Goal: Information Seeking & Learning: Learn about a topic

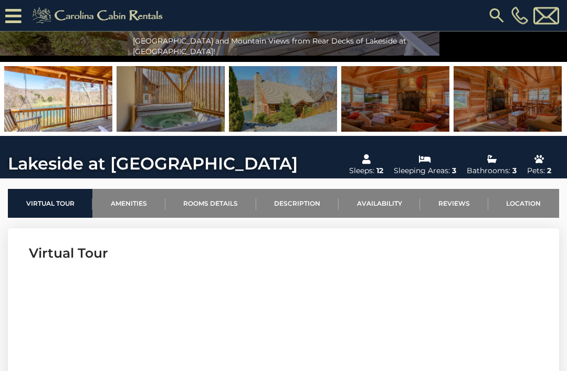
scroll to position [189, 0]
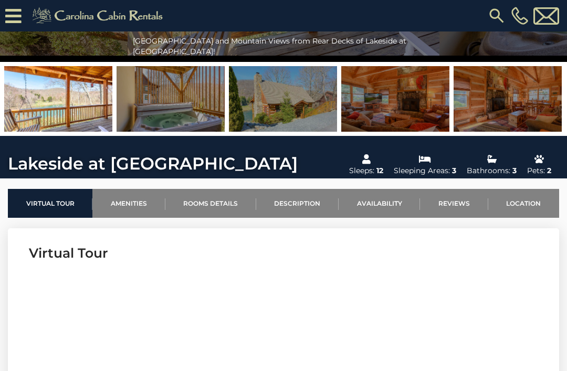
click at [524, 213] on link "Location" at bounding box center [523, 203] width 71 height 29
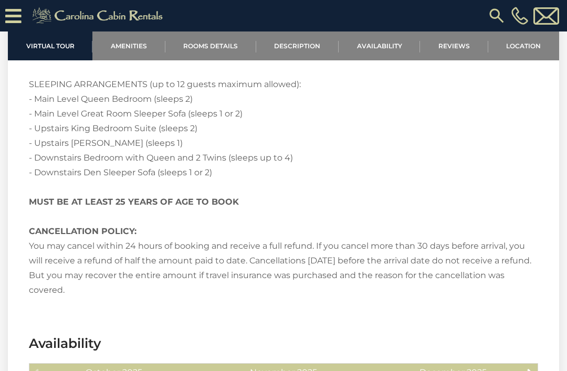
scroll to position [2960, 0]
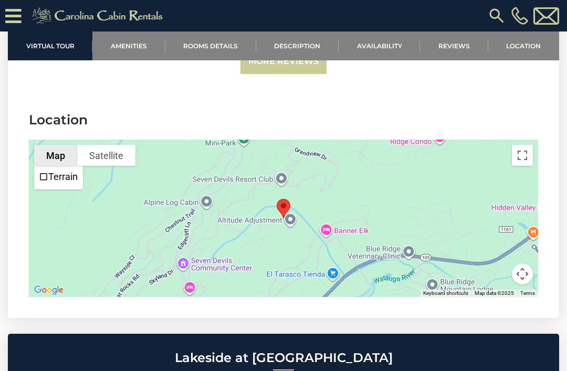
click at [523, 146] on button "Toggle fullscreen view" at bounding box center [522, 155] width 21 height 21
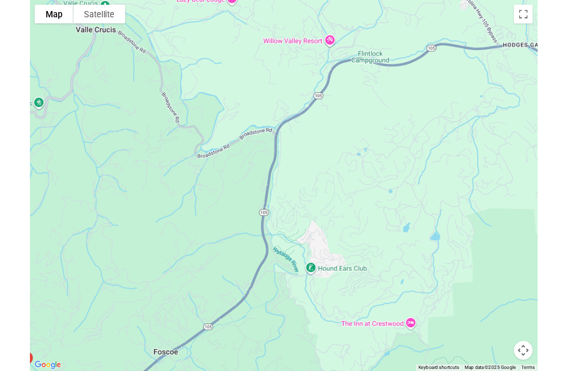
scroll to position [3009, 0]
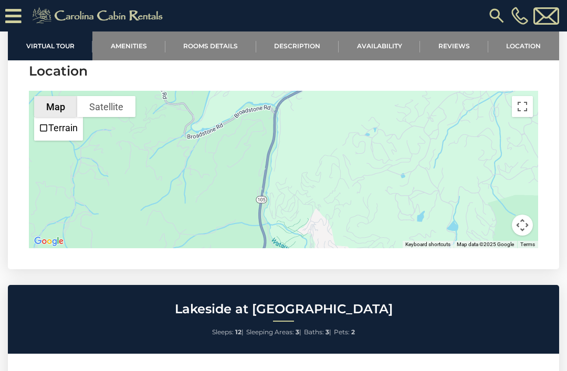
click at [60, 97] on button "Map" at bounding box center [55, 106] width 43 height 21
click at [518, 215] on button "Map camera controls" at bounding box center [522, 225] width 21 height 21
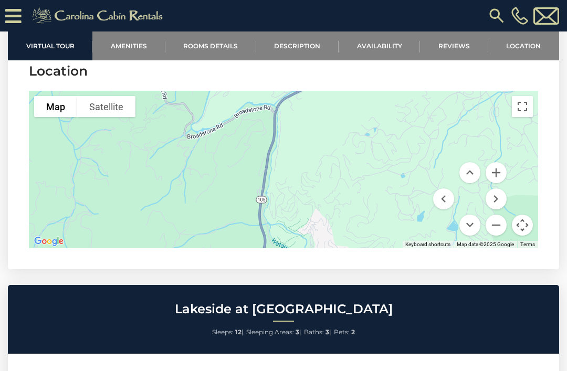
click at [520, 215] on button "Map camera controls" at bounding box center [522, 225] width 21 height 21
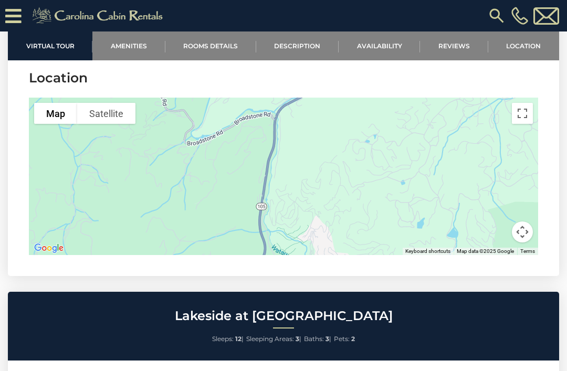
scroll to position [3001, 0]
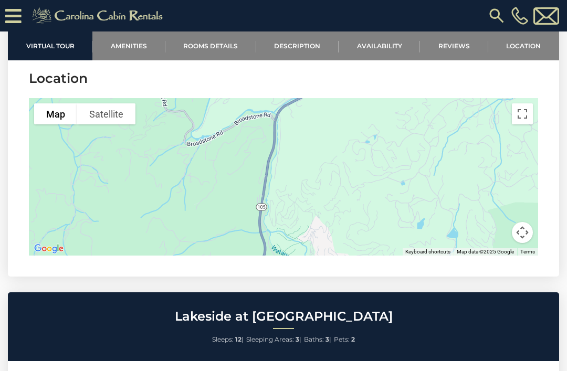
click at [513, 109] on div at bounding box center [283, 176] width 509 height 157
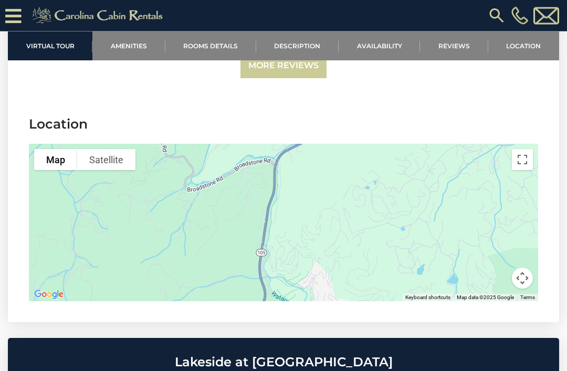
scroll to position [2956, 0]
click at [101, 150] on button "Satellite" at bounding box center [106, 159] width 58 height 21
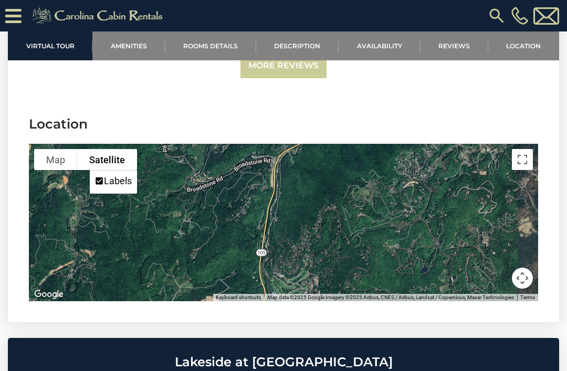
click at [54, 153] on button "Map" at bounding box center [55, 159] width 43 height 21
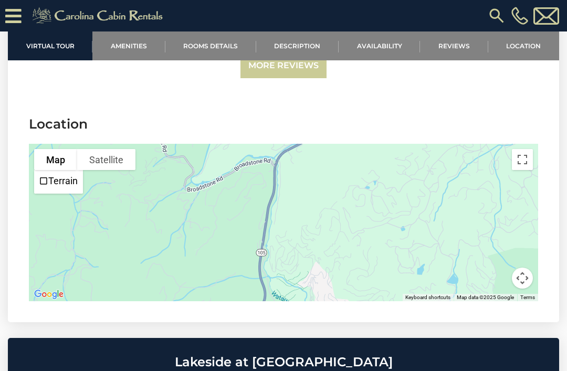
click at [520, 149] on button "Toggle fullscreen view" at bounding box center [522, 159] width 21 height 21
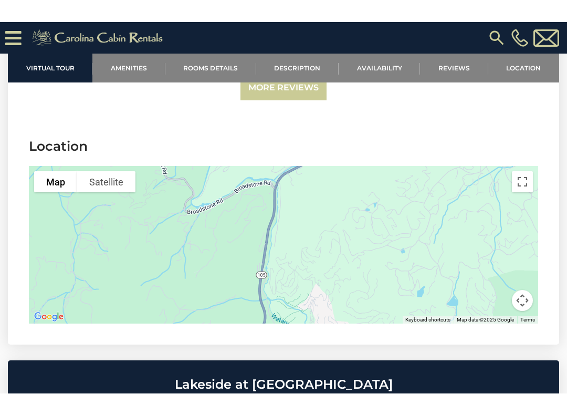
scroll to position [10, 0]
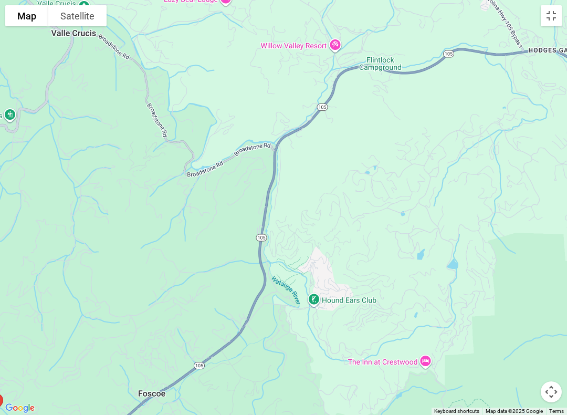
click at [548, 371] on button "Map camera controls" at bounding box center [551, 391] width 21 height 21
click at [504, 343] on button "Move up" at bounding box center [498, 339] width 21 height 21
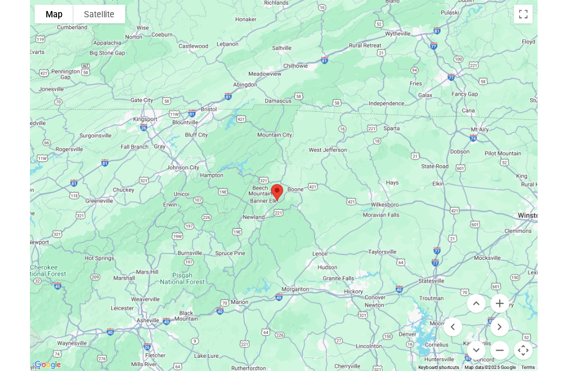
scroll to position [3009, 0]
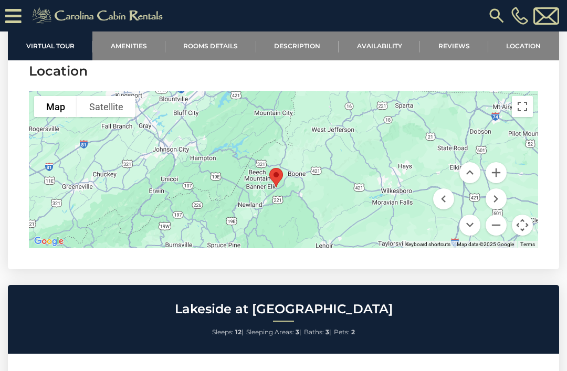
click at [304, 49] on link "Description" at bounding box center [297, 45] width 82 height 29
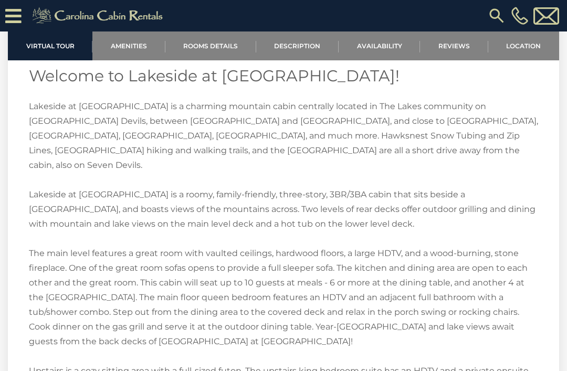
scroll to position [1376, 0]
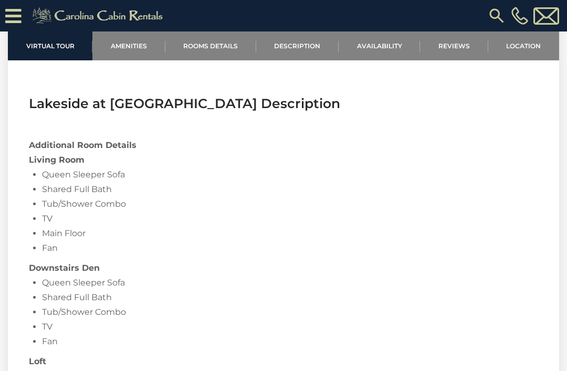
click at [208, 50] on link "Rooms Details" at bounding box center [210, 45] width 91 height 29
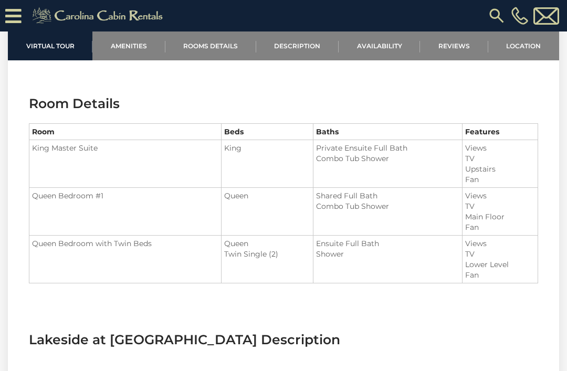
click at [140, 50] on link "Amenities" at bounding box center [128, 45] width 72 height 29
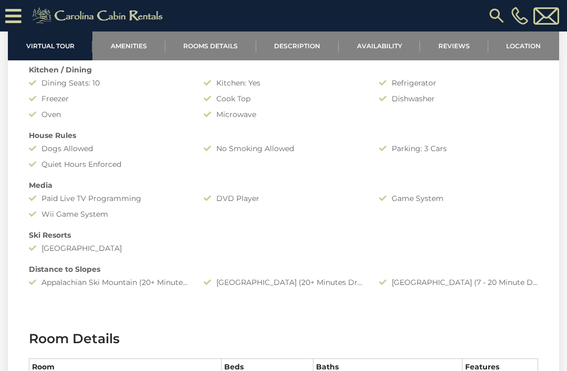
scroll to position [900, 0]
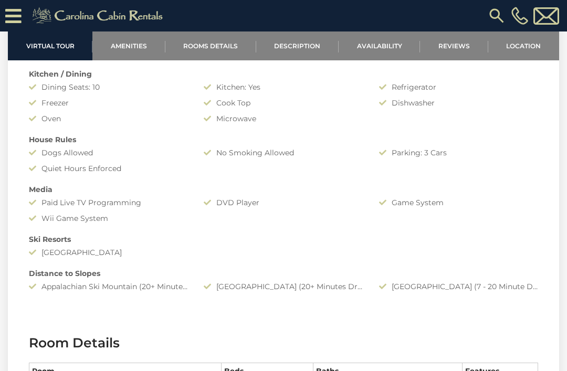
click at [521, 48] on link "Location" at bounding box center [523, 45] width 71 height 29
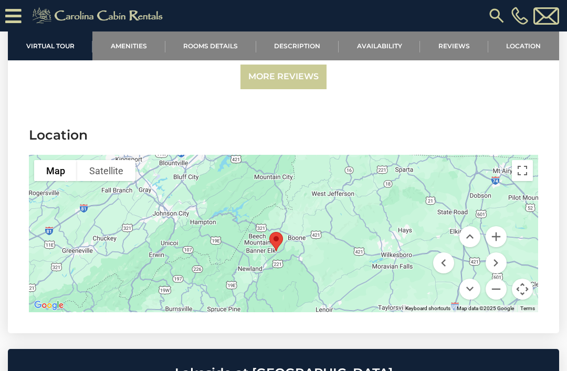
scroll to position [2946, 0]
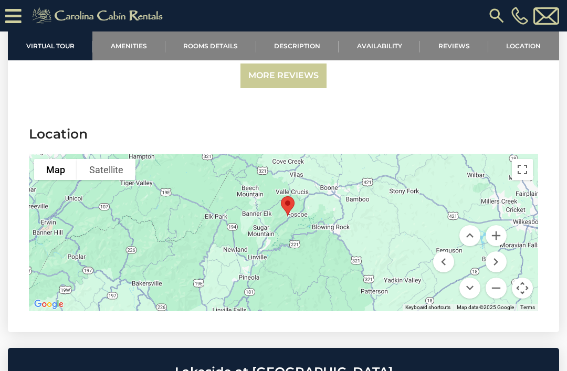
click at [276, 219] on div at bounding box center [283, 232] width 509 height 157
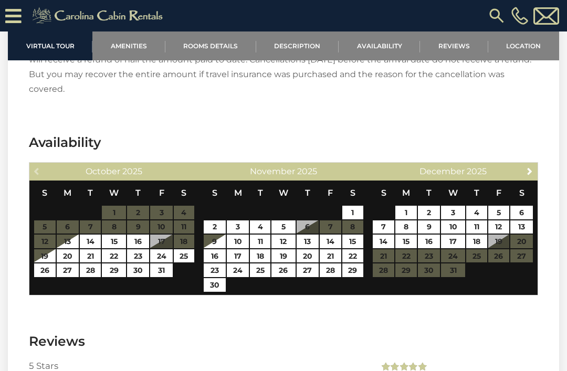
scroll to position [2436, 0]
